Goal: Transaction & Acquisition: Purchase product/service

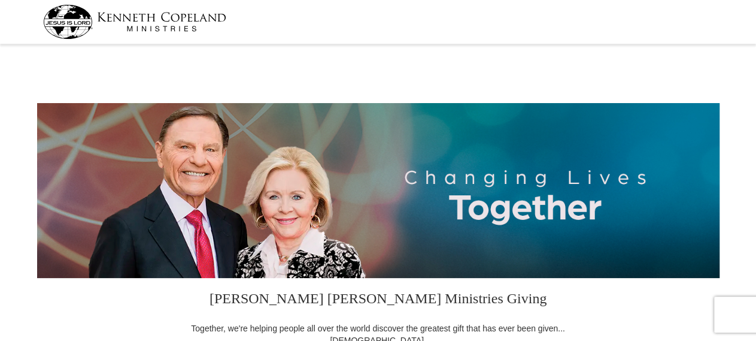
select select "CO"
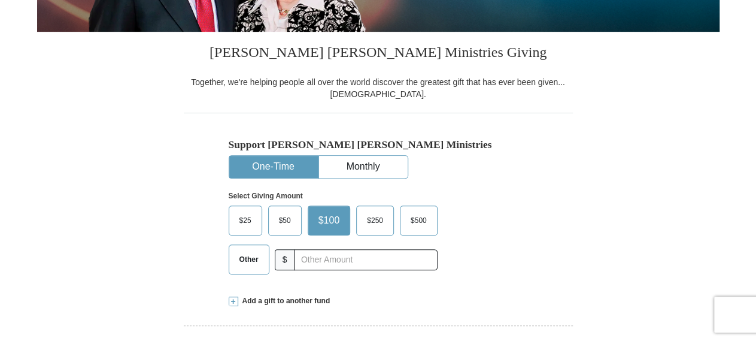
scroll to position [249, 0]
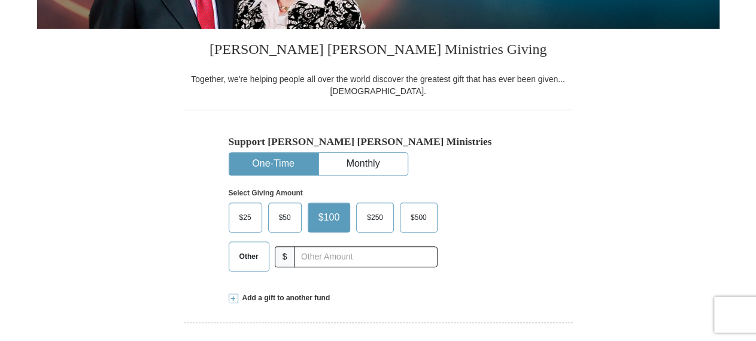
click at [256, 264] on span "Other" at bounding box center [249, 256] width 31 height 18
click at [0, 0] on input "Other" at bounding box center [0, 0] width 0 height 0
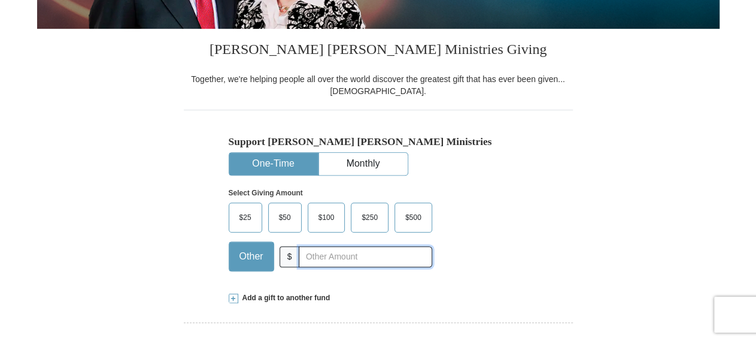
click at [370, 256] on input "text" at bounding box center [365, 256] width 133 height 21
type input "5.00"
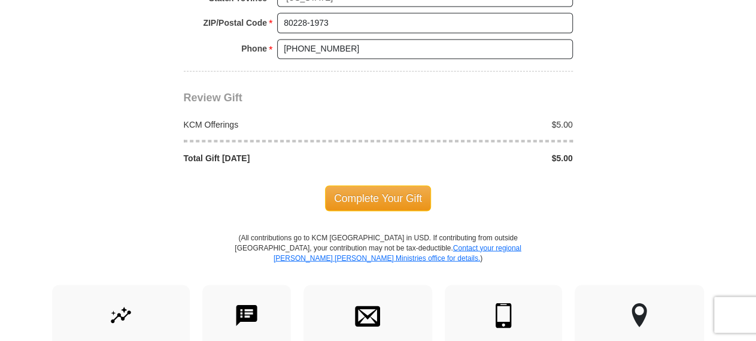
scroll to position [1059, 0]
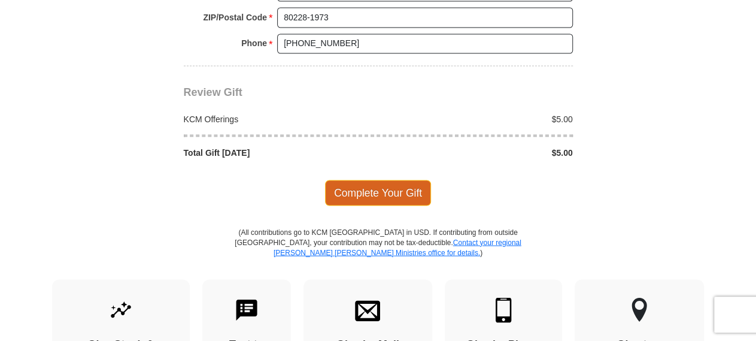
click at [401, 183] on span "Complete Your Gift" at bounding box center [378, 192] width 106 height 25
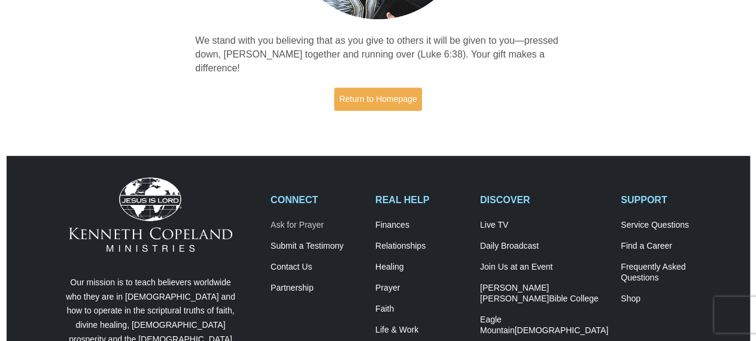
scroll to position [249, 0]
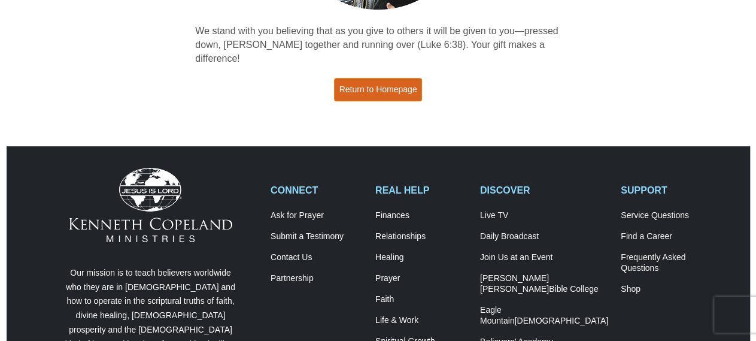
click at [399, 78] on link "Return to Homepage" at bounding box center [378, 89] width 89 height 23
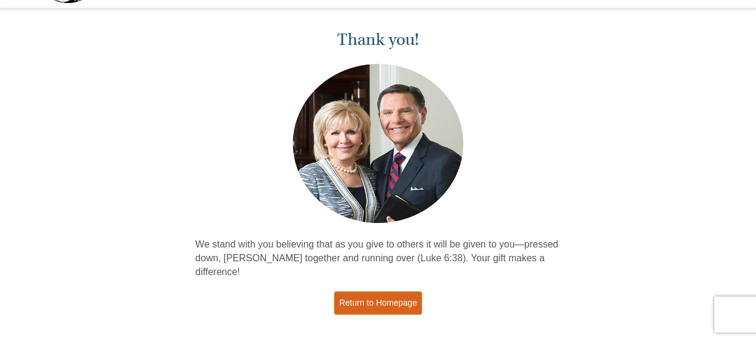
scroll to position [0, 0]
